Goal: Transaction & Acquisition: Purchase product/service

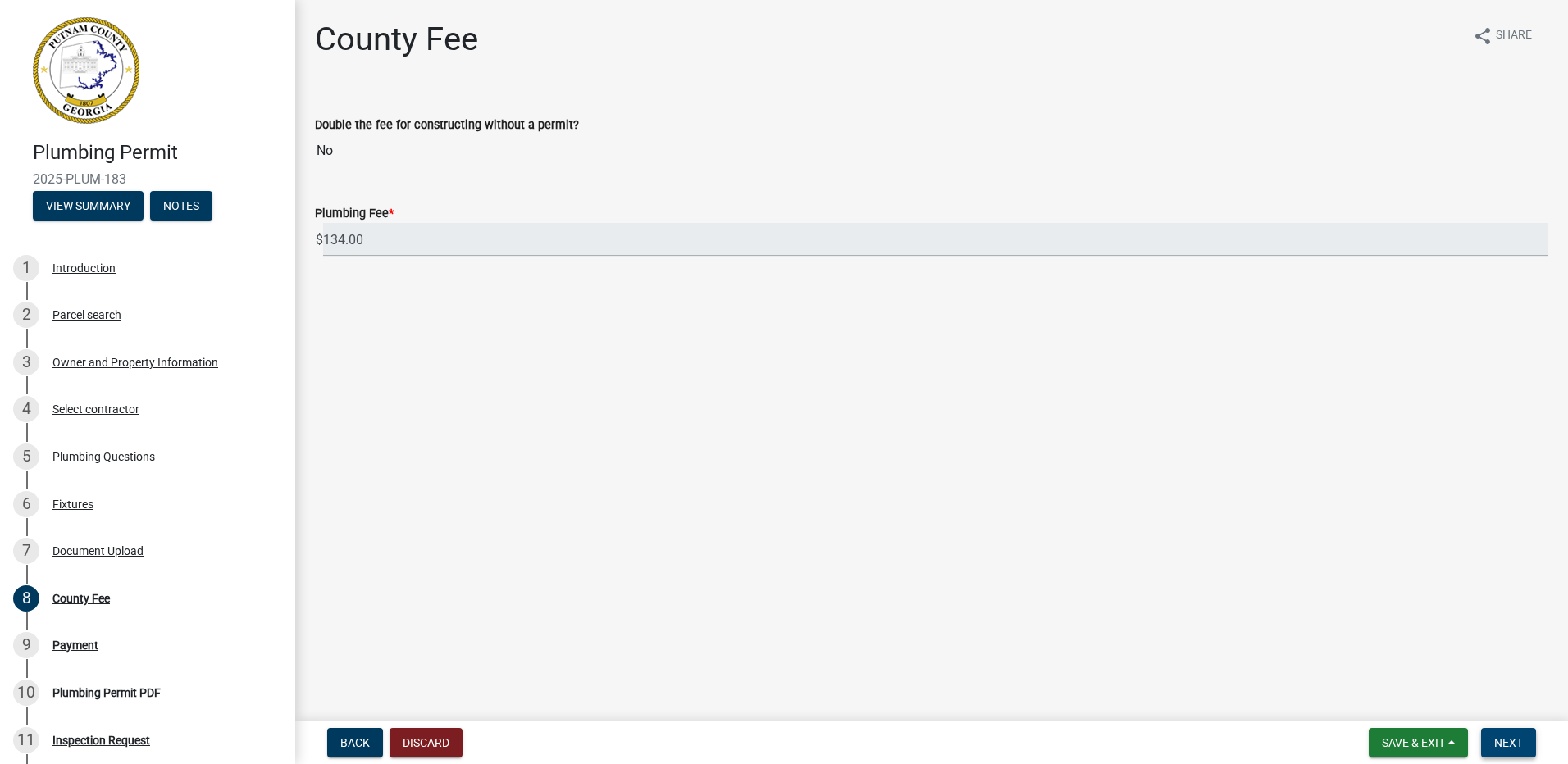
click at [1510, 744] on span "Next" at bounding box center [1508, 743] width 29 height 13
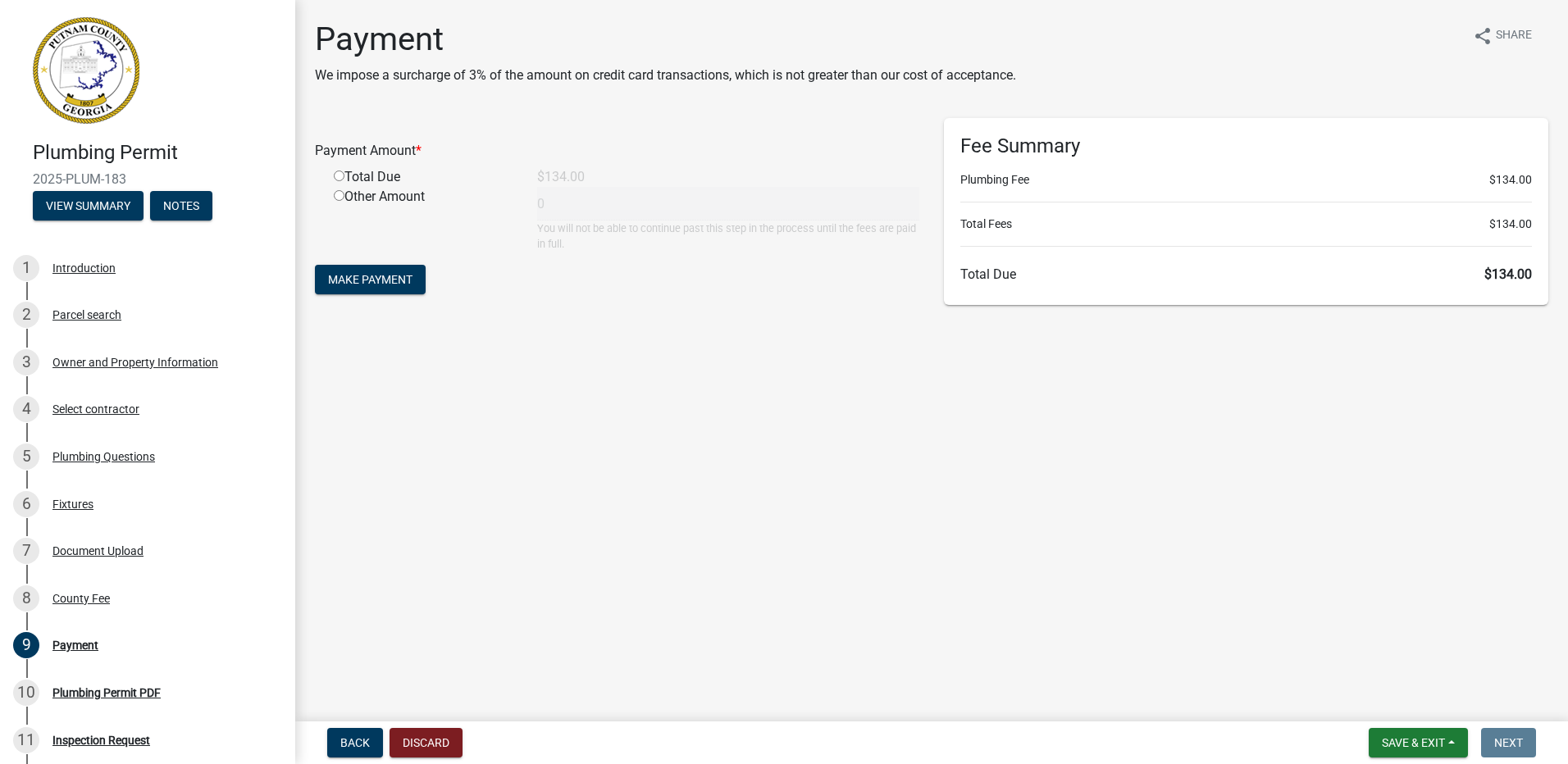
click at [369, 175] on div "Total Due" at bounding box center [422, 177] width 204 height 20
click at [342, 175] on input "radio" at bounding box center [339, 175] width 10 height 10
radio input "true"
type input "134"
click at [369, 273] on span "Make Payment" at bounding box center [369, 279] width 85 height 13
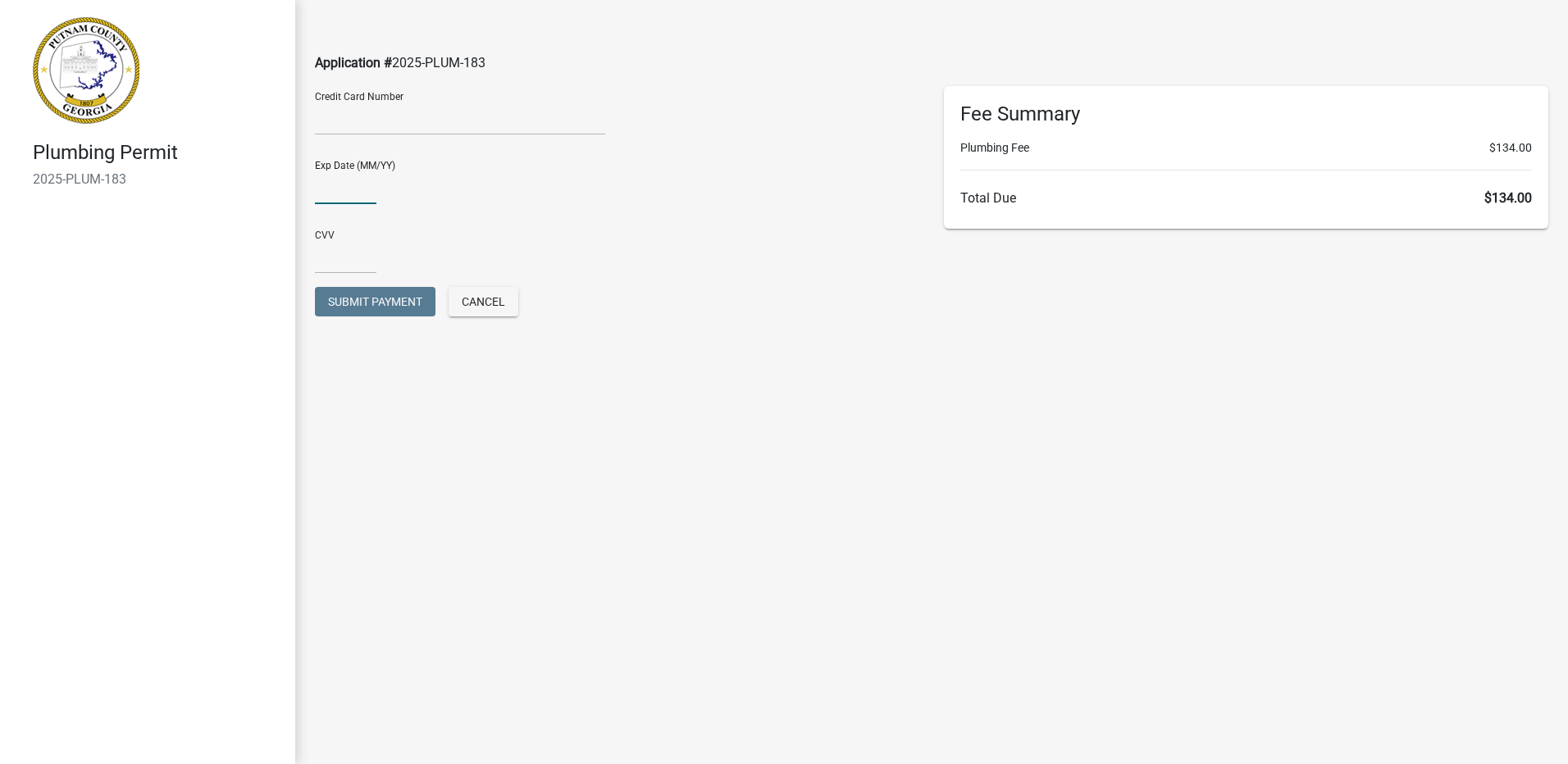
click at [342, 190] on input "text" at bounding box center [345, 187] width 61 height 34
type input "0329"
click at [333, 229] on div "CVV" at bounding box center [616, 246] width 604 height 57
click at [339, 258] on input "text" at bounding box center [345, 257] width 61 height 34
type input "4436"
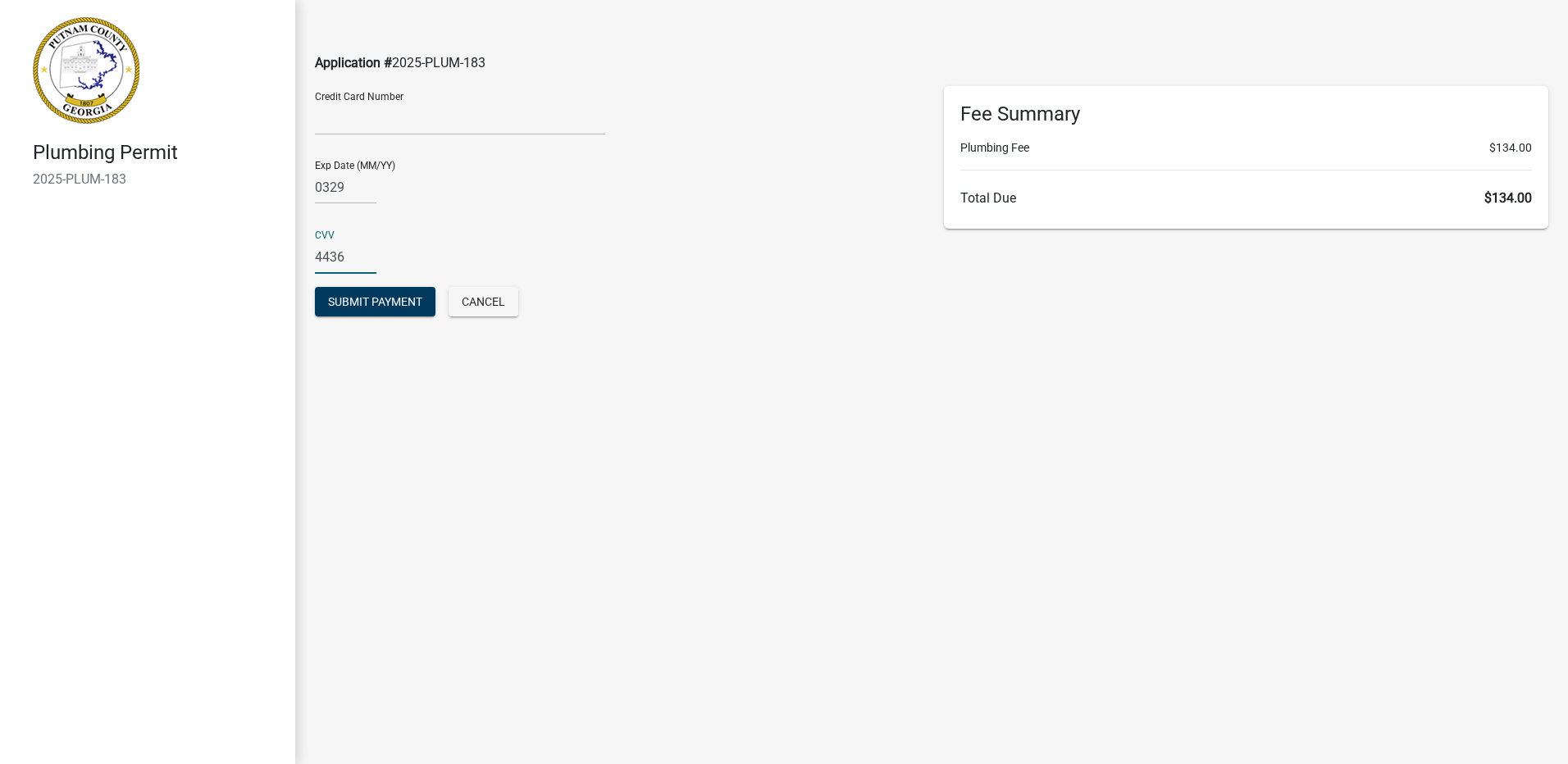
click at [624, 231] on div "CVV [CREDIT_CARD_DATA]" at bounding box center [616, 246] width 604 height 57
click at [391, 302] on span "Submit Payment" at bounding box center [374, 302] width 94 height 13
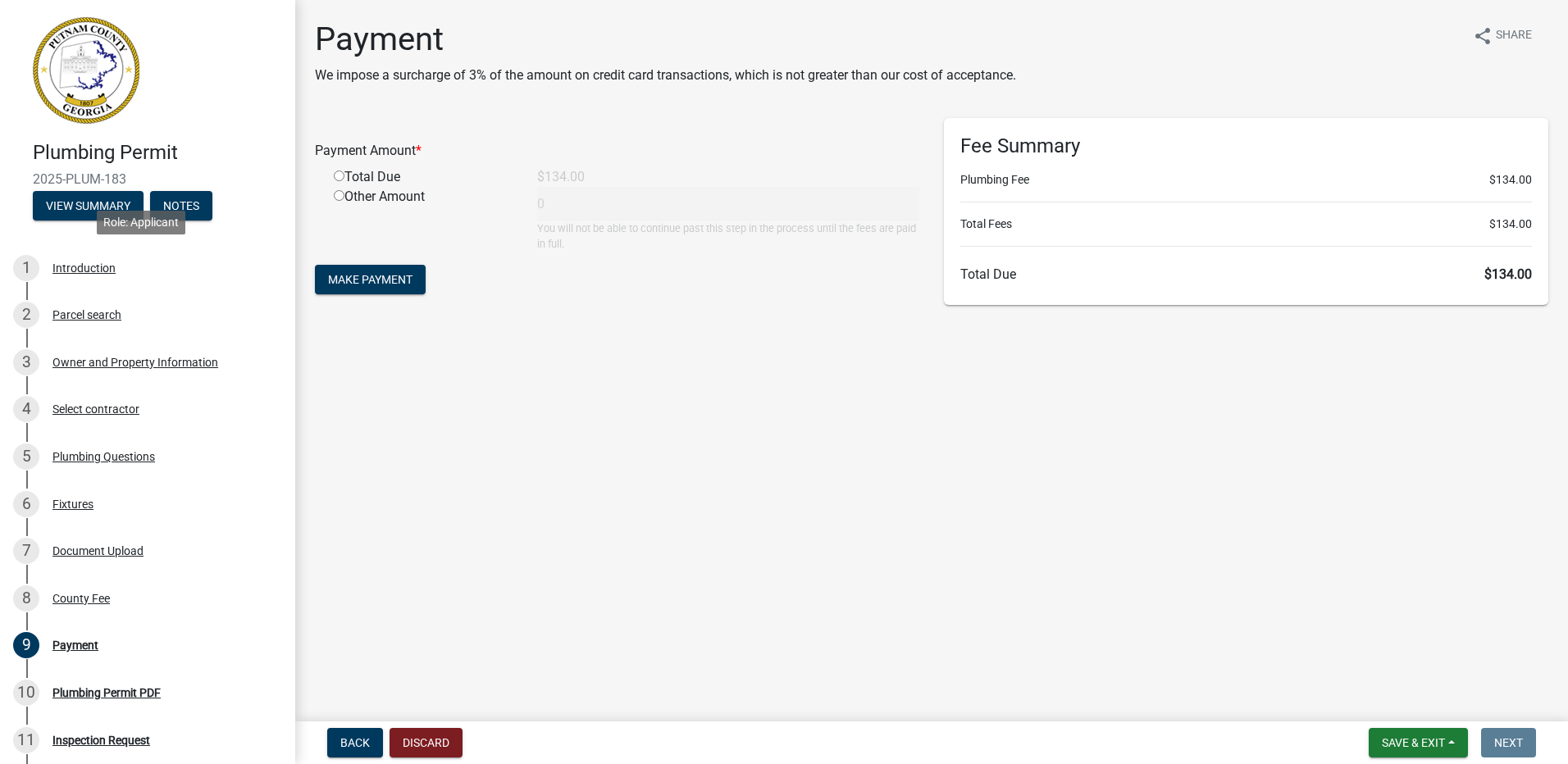
click at [676, 429] on main "Payment We impose a surcharge of 3% of the amount on credit card transactions, …" at bounding box center [931, 357] width 1273 height 715
click at [376, 277] on span "Make Payment" at bounding box center [369, 279] width 85 height 13
click at [340, 191] on input "radio" at bounding box center [339, 194] width 10 height 10
radio input "true"
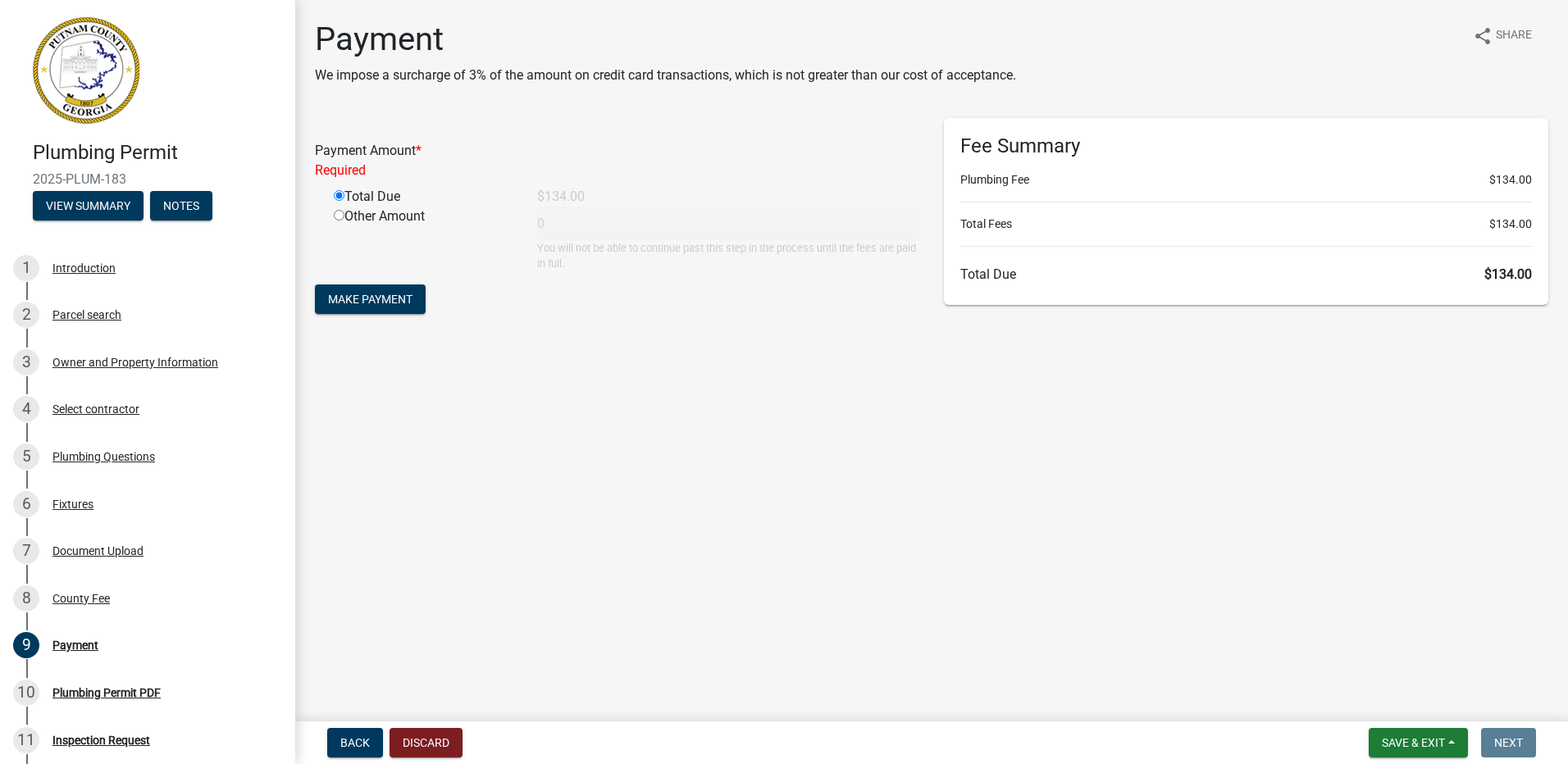
type input "134"
drag, startPoint x: 400, startPoint y: 295, endPoint x: 394, endPoint y: 275, distance: 20.9
click at [399, 293] on form "Payment Amount * Total Due $134.00 Other Amount 134 You will not be able to con…" at bounding box center [616, 208] width 604 height 181
click at [394, 275] on span "Make Payment" at bounding box center [369, 279] width 85 height 13
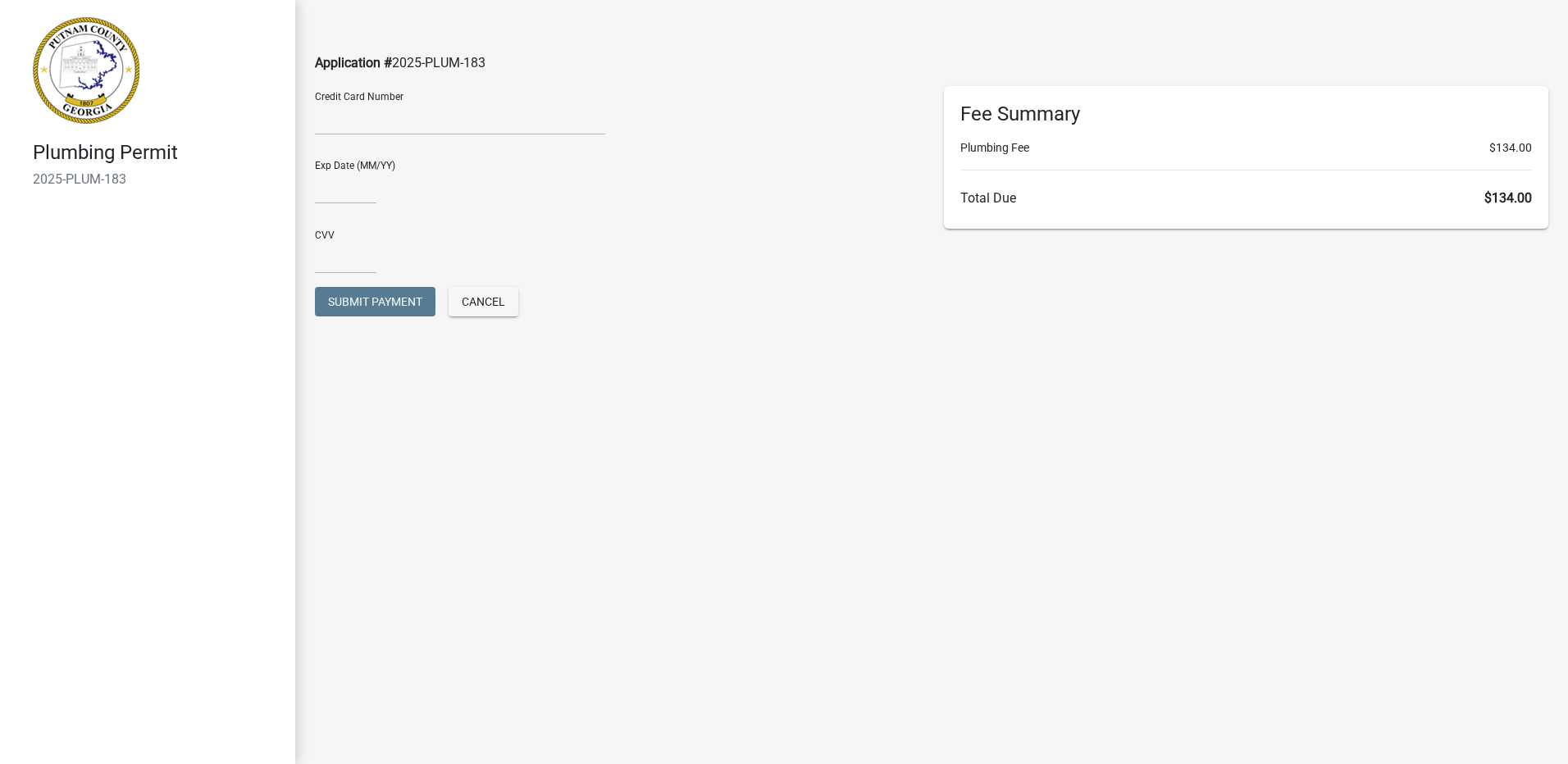
click at [315, 181] on div "Exp Date (MM/YY)" at bounding box center [617, 182] width 629 height 70
click at [316, 188] on input "text" at bounding box center [345, 187] width 61 height 34
click at [325, 192] on input "text" at bounding box center [345, 187] width 61 height 34
click at [328, 250] on input "text" at bounding box center [345, 257] width 61 height 34
click at [331, 186] on input "0329" at bounding box center [345, 187] width 61 height 34
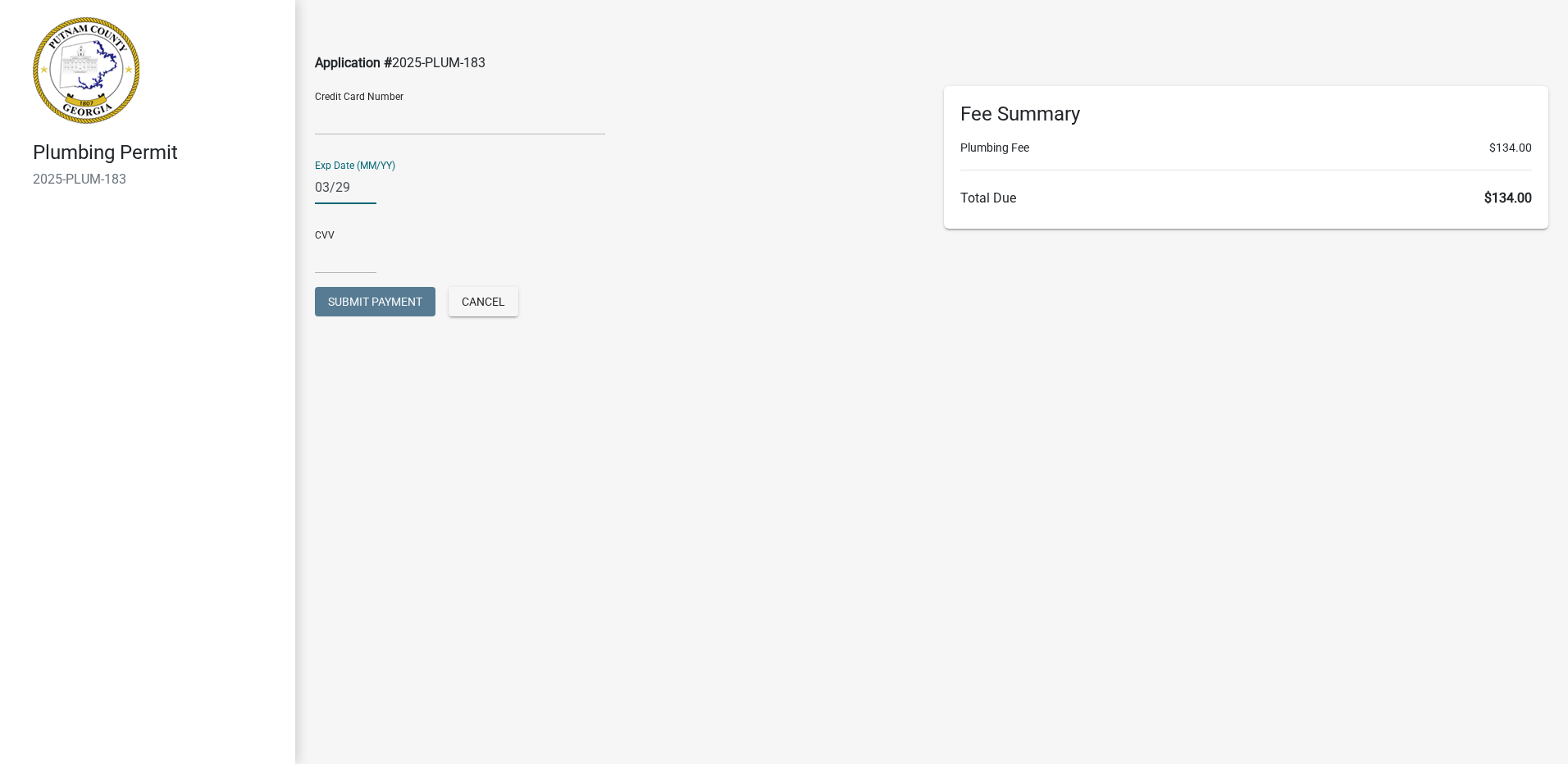
type input "03/29"
click at [321, 252] on input "text" at bounding box center [345, 257] width 61 height 34
type input "4436"
click at [542, 249] on div "CVV [CREDIT_CARD_DATA]" at bounding box center [616, 246] width 604 height 57
click at [381, 301] on span "Submit Payment" at bounding box center [374, 302] width 94 height 13
